Goal: Task Accomplishment & Management: Complete application form

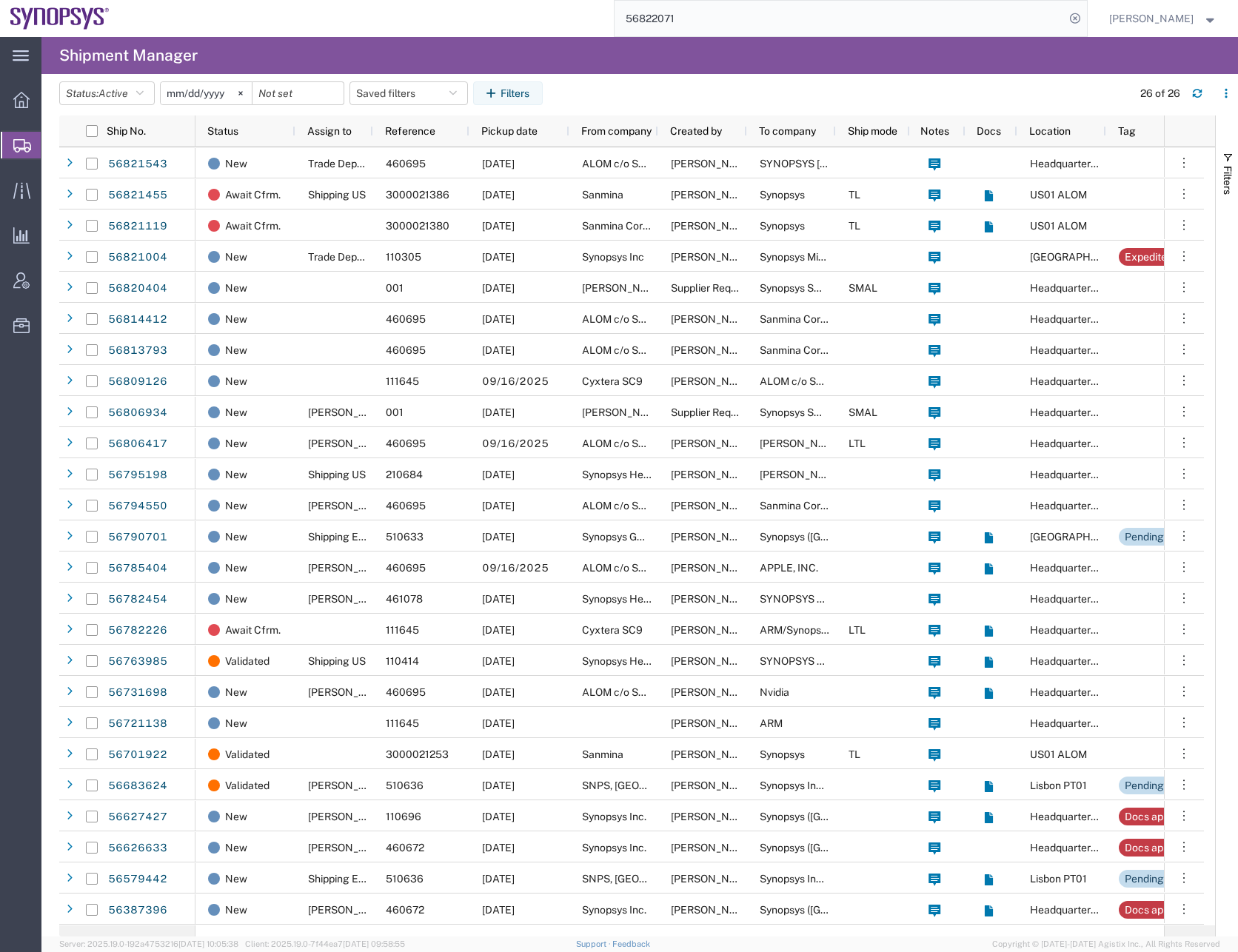
click at [0, 0] on span "Shipment Manager" at bounding box center [0, 0] width 0 height 0
click at [0, 0] on span "Create Shipment" at bounding box center [0, 0] width 0 height 0
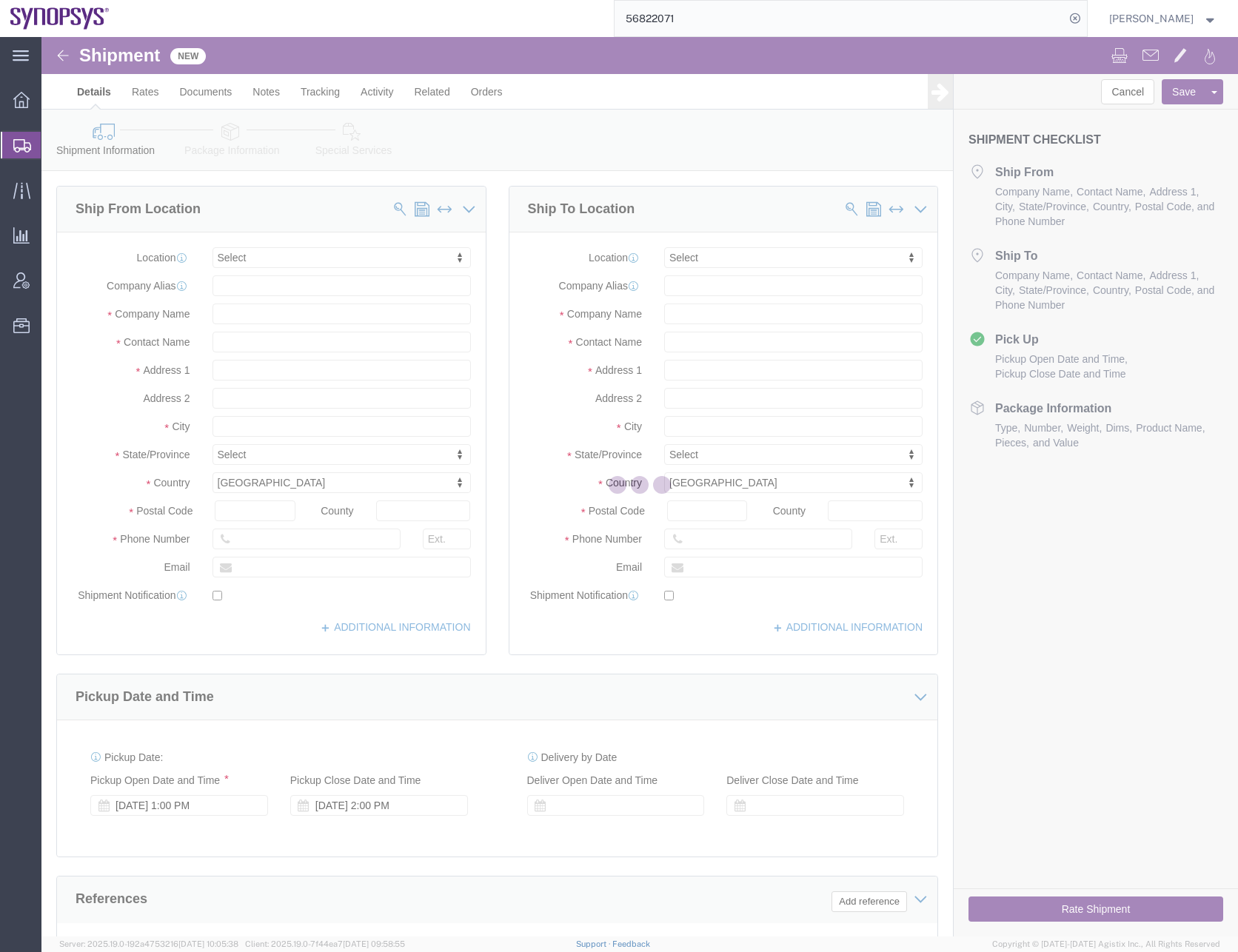
select select
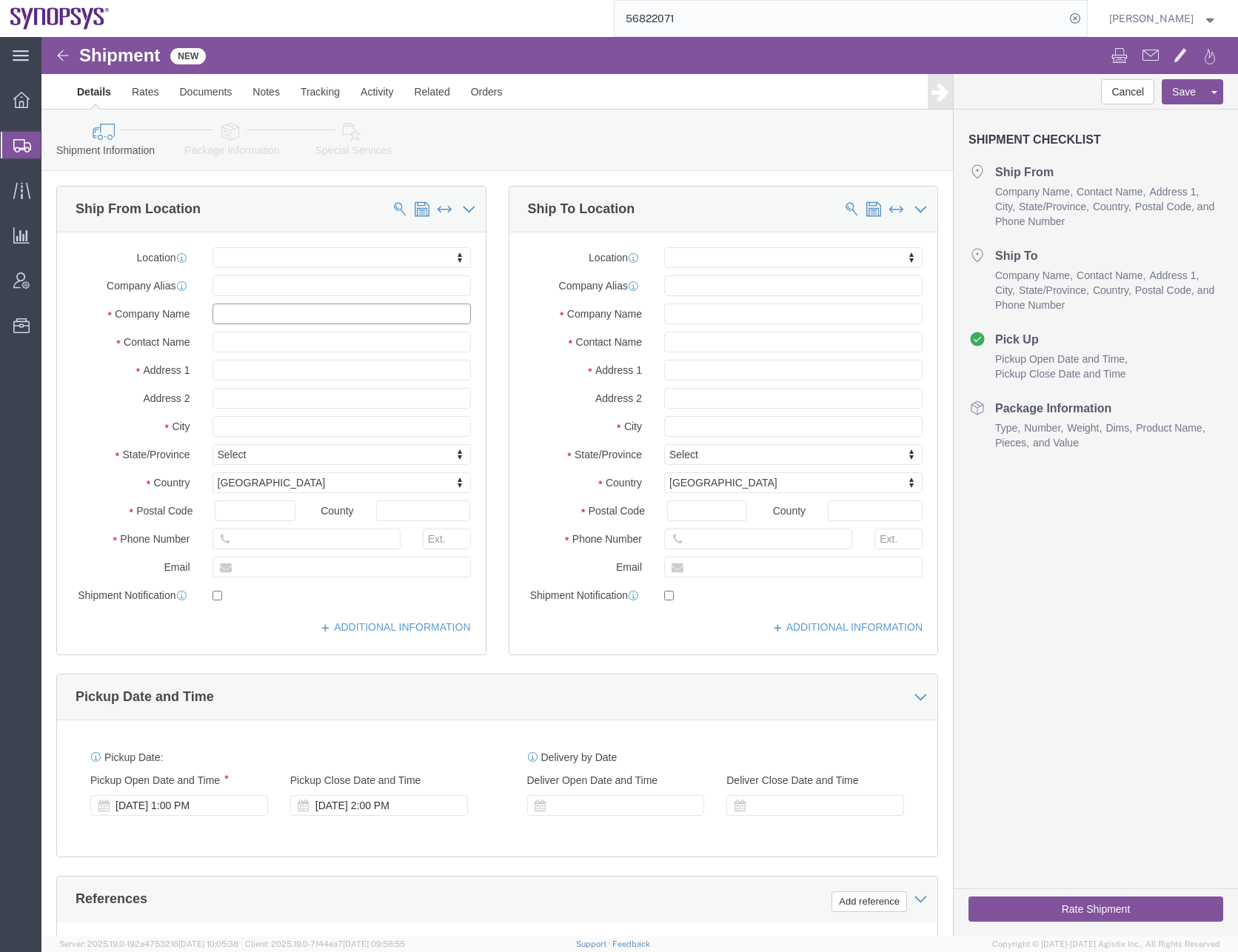
click input "text"
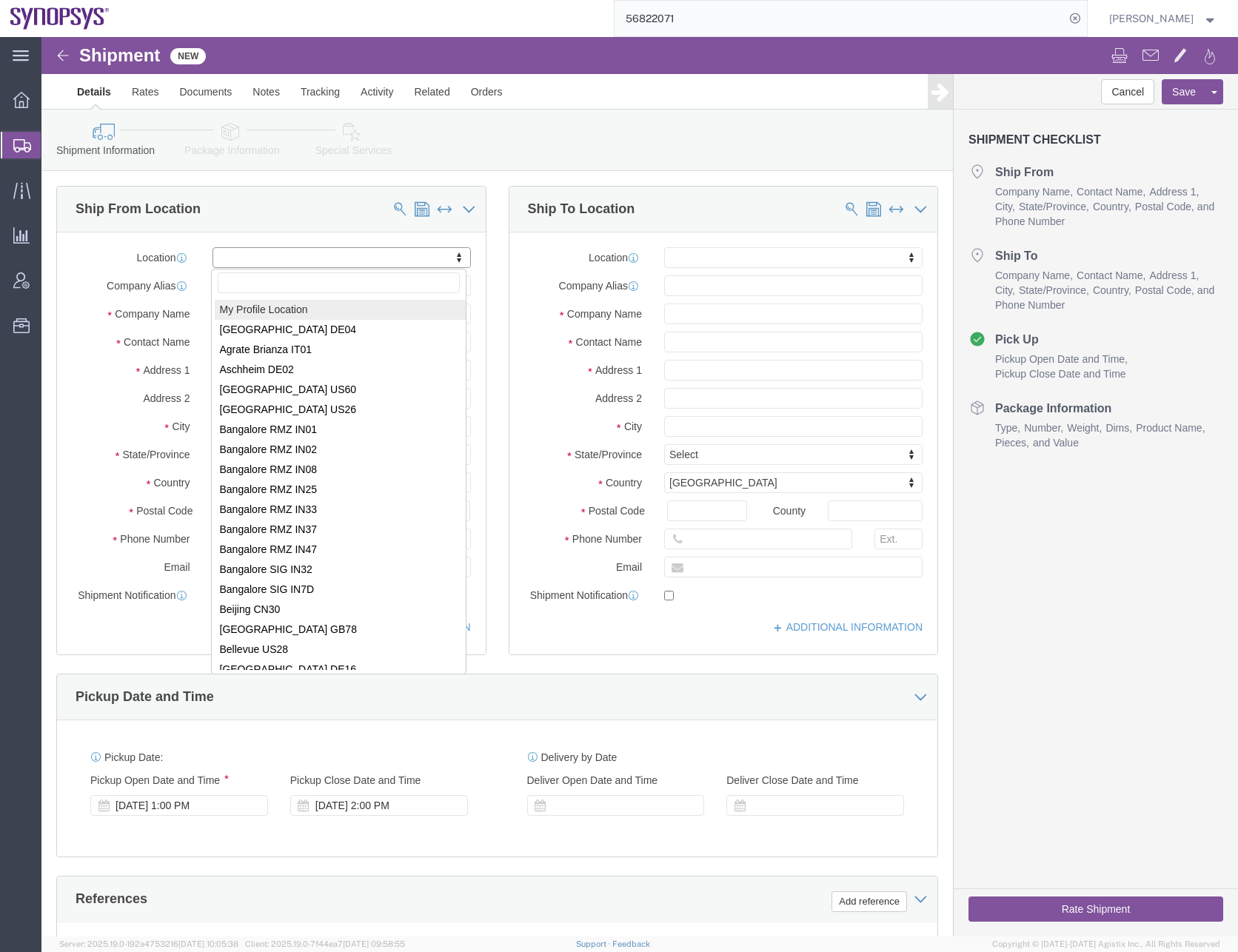
select select "MYPROFILE"
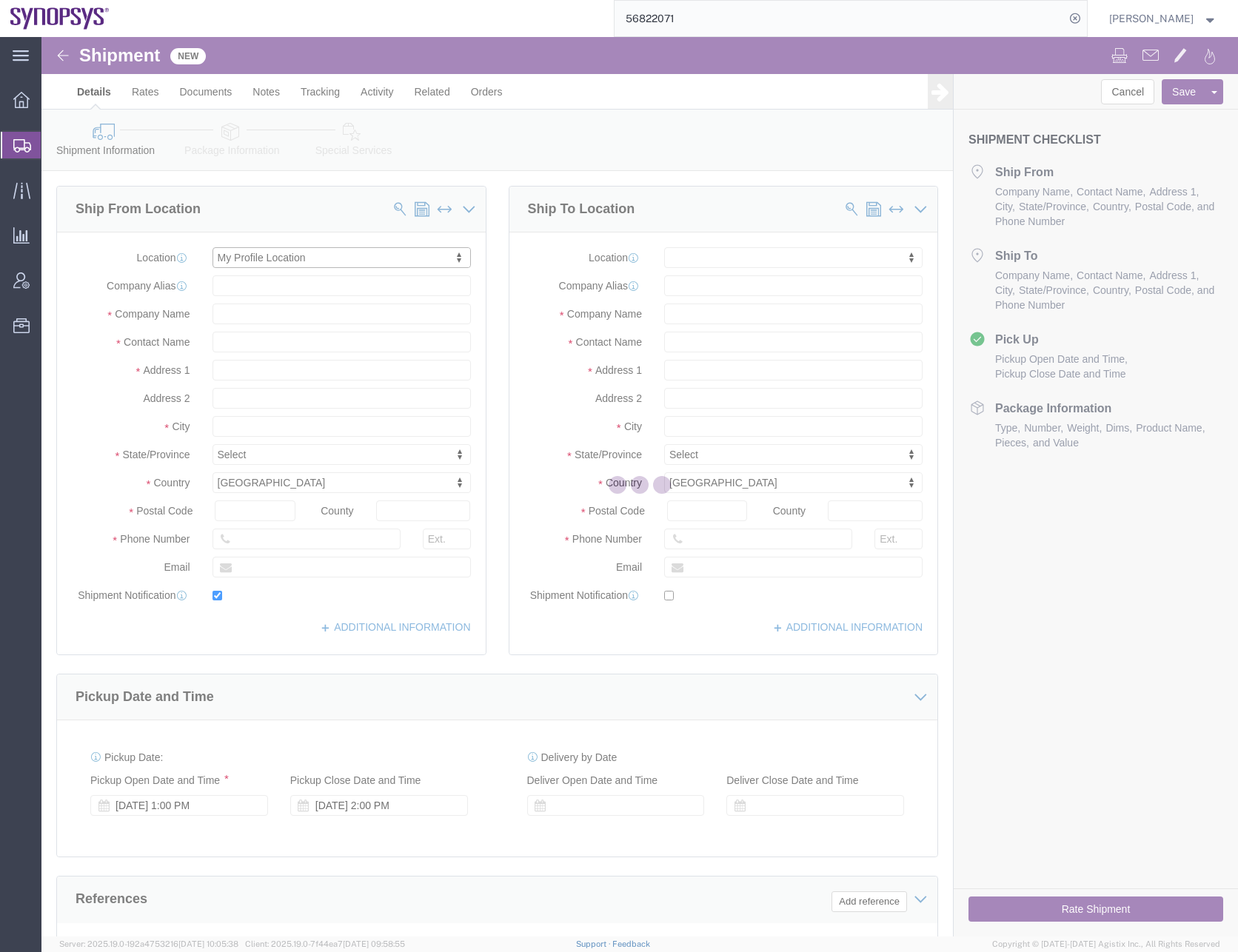
type input "[STREET_ADDRESS]"
type input "94085"
type input "0016505845000"
type input "[PERSON_NAME][EMAIL_ADDRESS][DOMAIN_NAME]"
checkbox input "true"
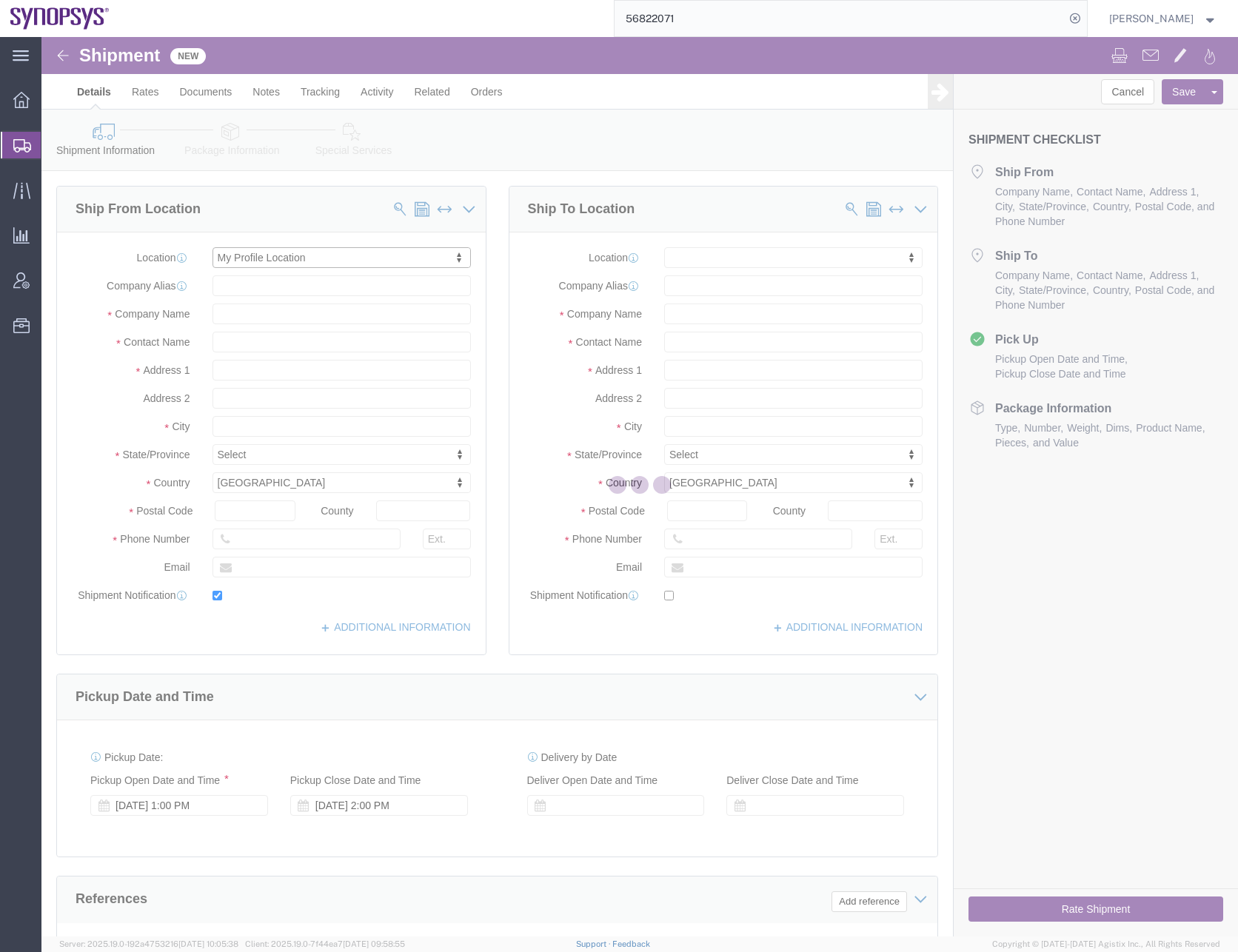
type input "Synopsys Headquarters USSV"
type input "[PERSON_NAME]"
type input "Sunnyvale"
select select "CA"
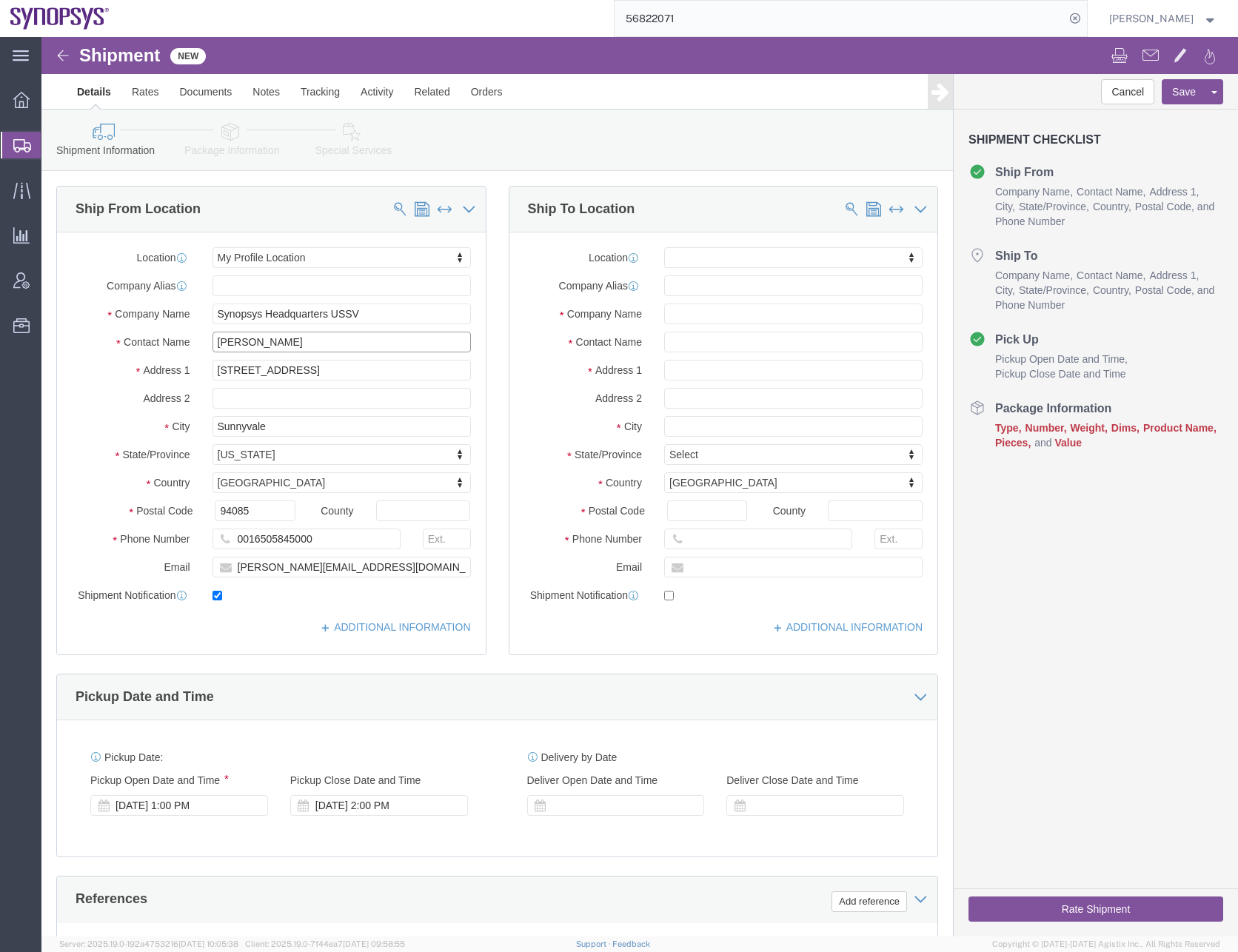
drag, startPoint x: 276, startPoint y: 309, endPoint x: 120, endPoint y: 309, distance: 156.0
click div "Contact Name [PERSON_NAME]"
type input "[PERSON_NAME]"
click input "0016505845000"
type input "6505845000"
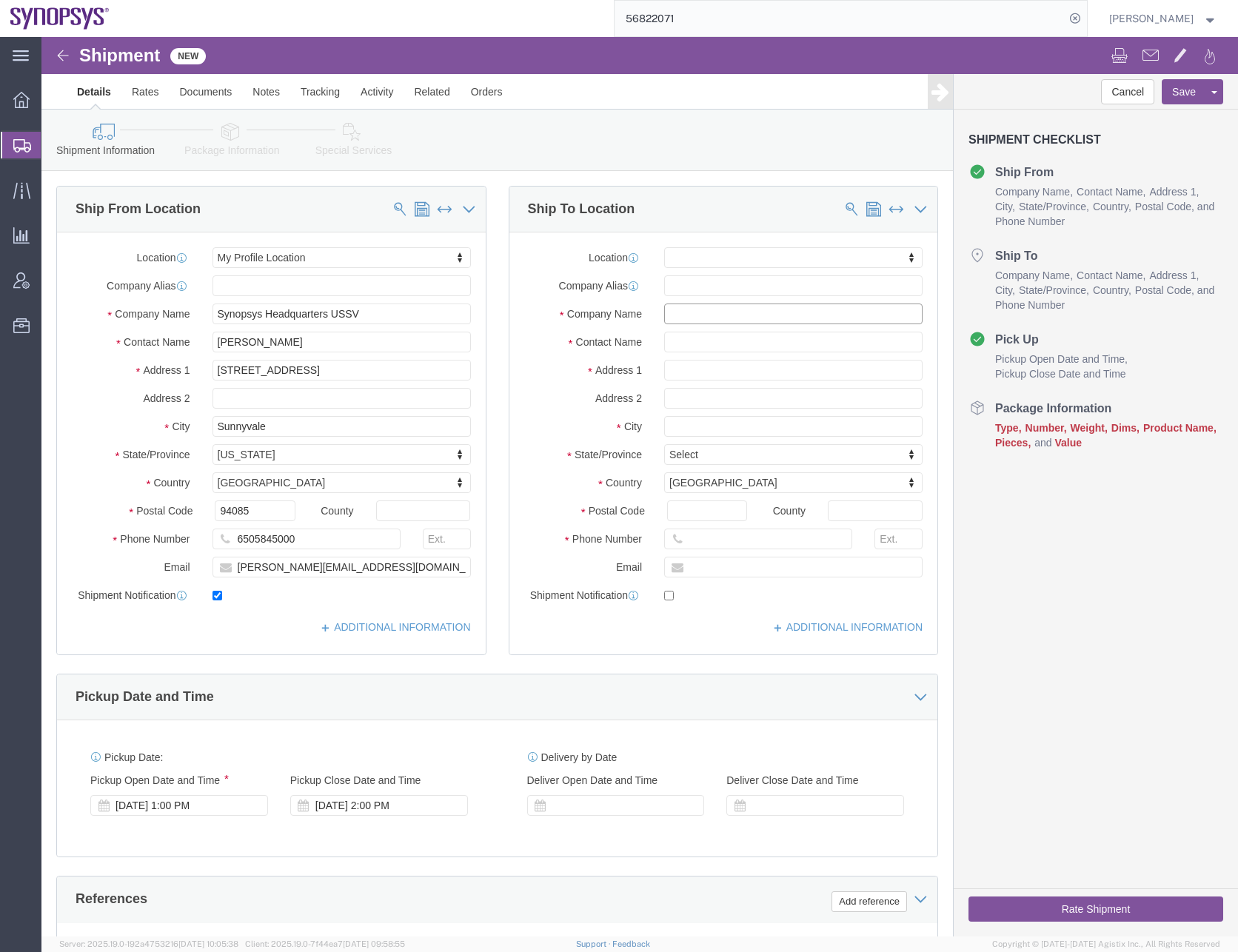
click input "text"
